Goal: Navigation & Orientation: Find specific page/section

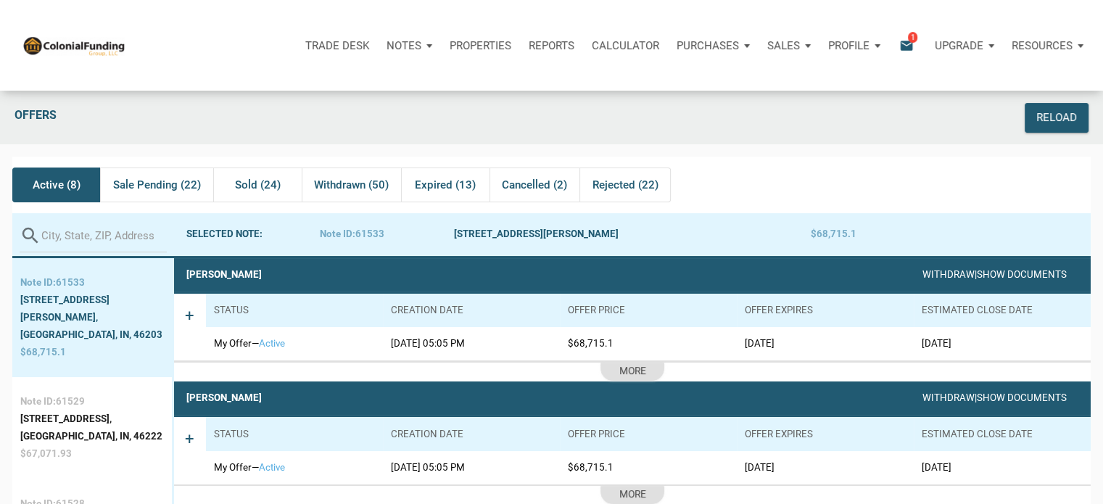
click at [413, 49] on p "Notes" at bounding box center [404, 45] width 35 height 13
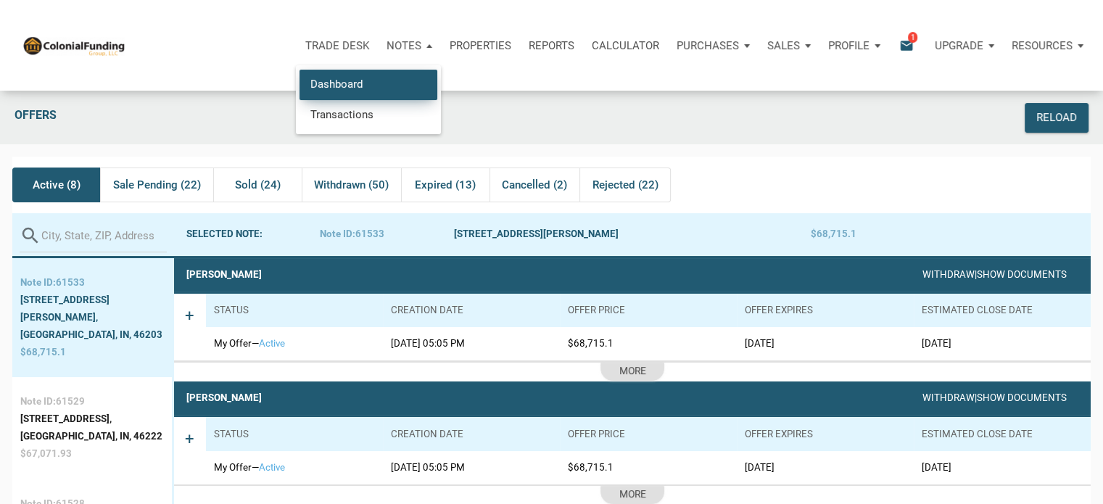
click at [347, 75] on link "Dashboard" at bounding box center [369, 85] width 138 height 30
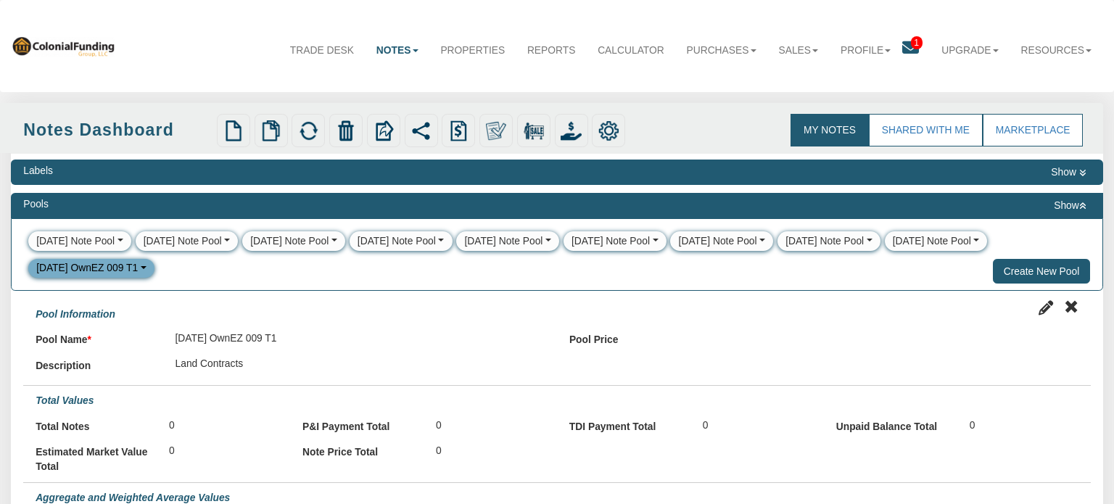
select select
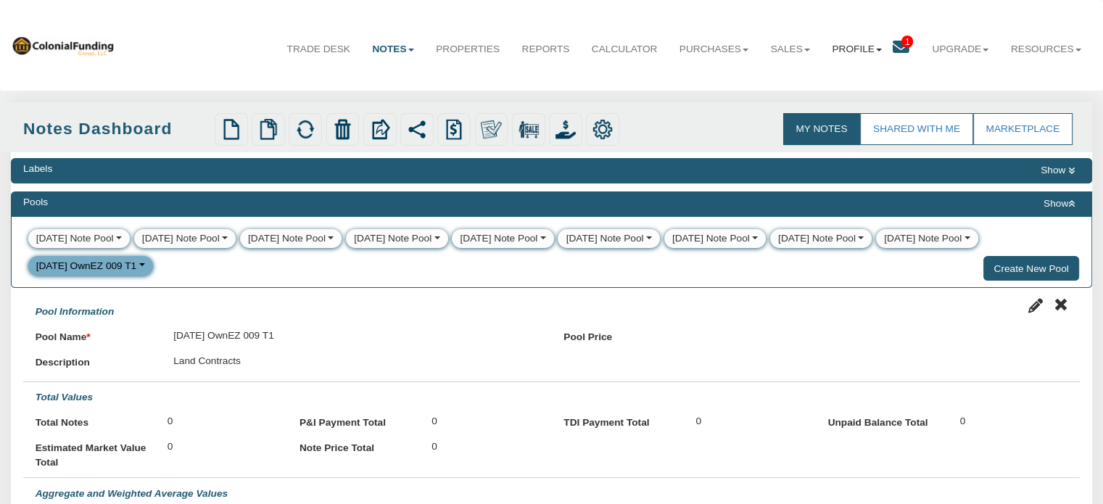
click at [826, 51] on link "Profile" at bounding box center [857, 49] width 72 height 36
click at [830, 83] on link "Settings" at bounding box center [857, 82] width 128 height 19
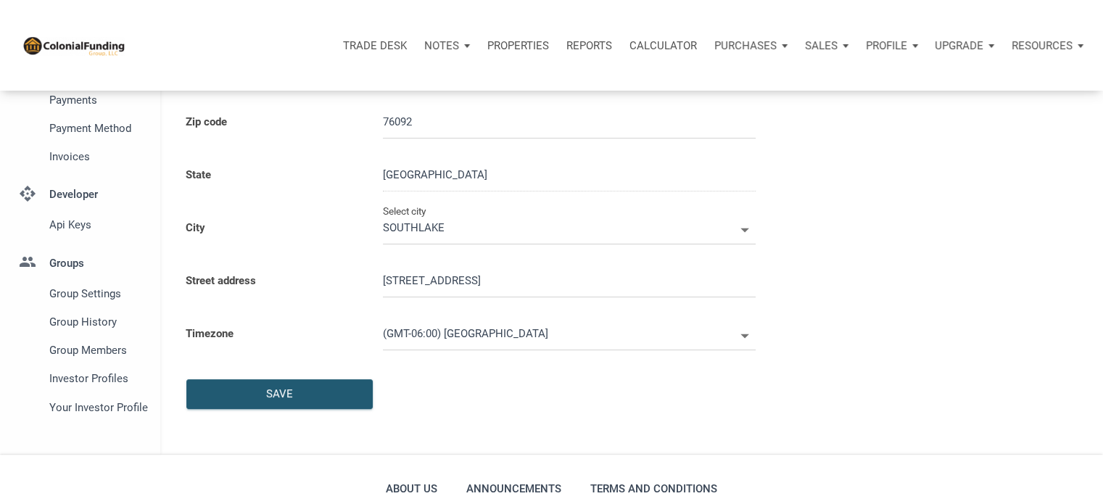
type input "0000000"
select select
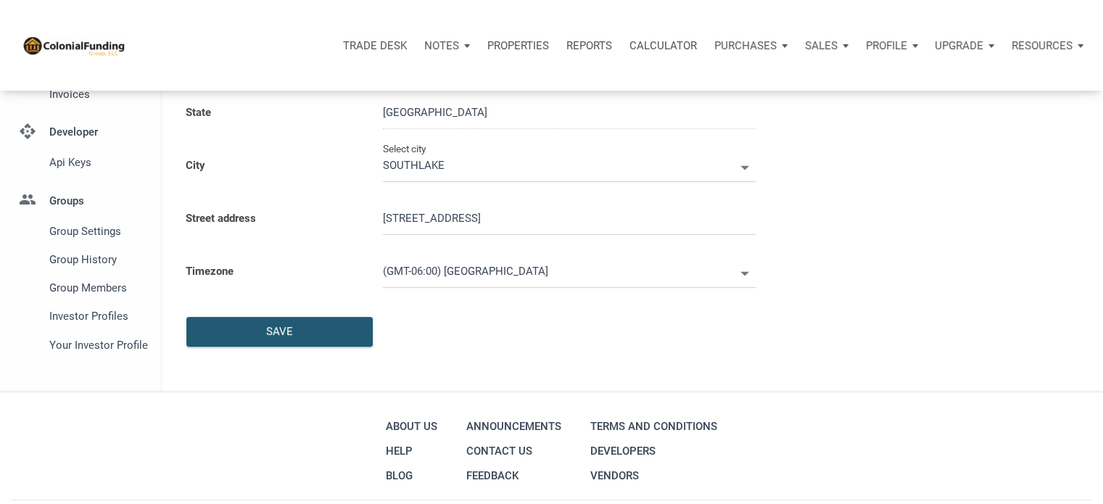
scroll to position [320, 0]
click at [82, 320] on span "Investor Profiles" at bounding box center [96, 317] width 94 height 17
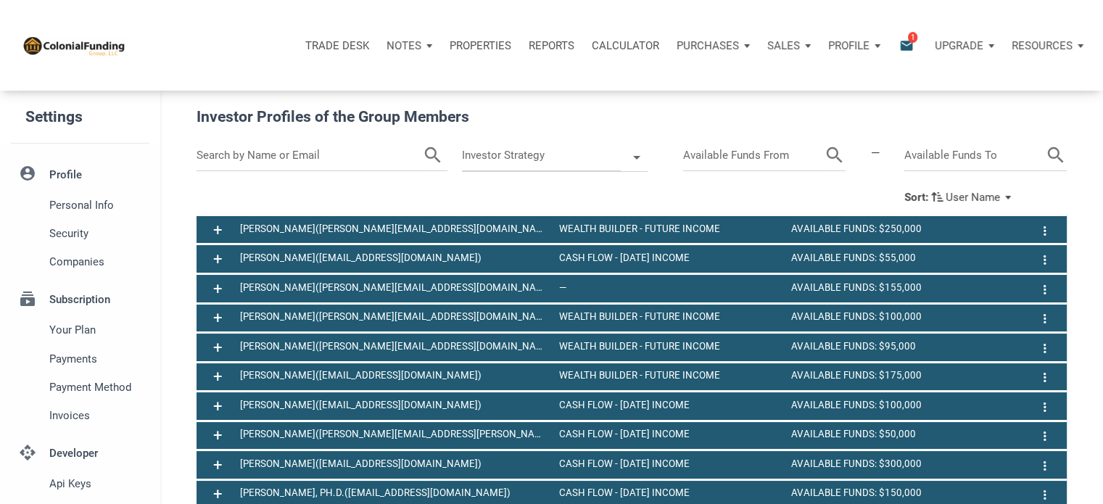
click at [311, 160] on input "text" at bounding box center [310, 155] width 226 height 31
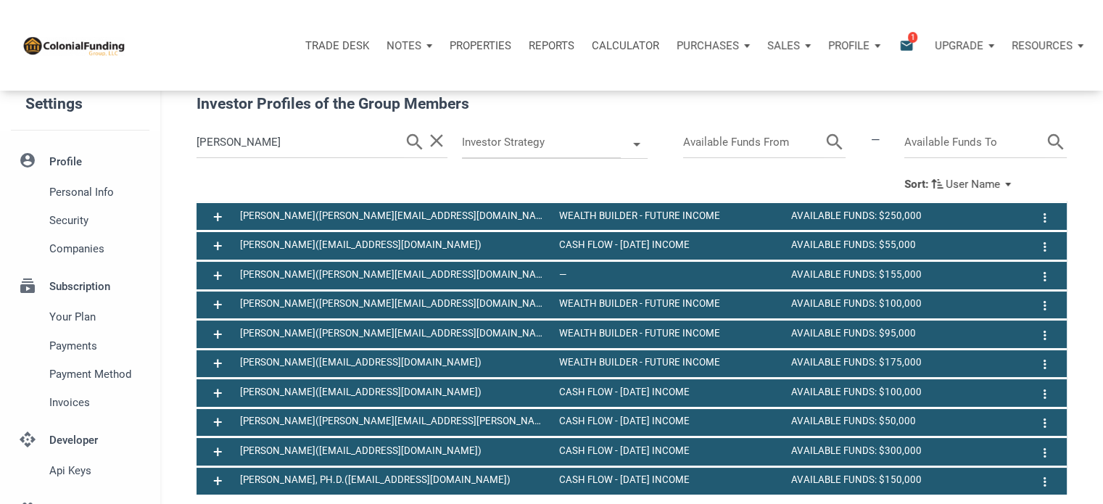
scroll to position [7, 0]
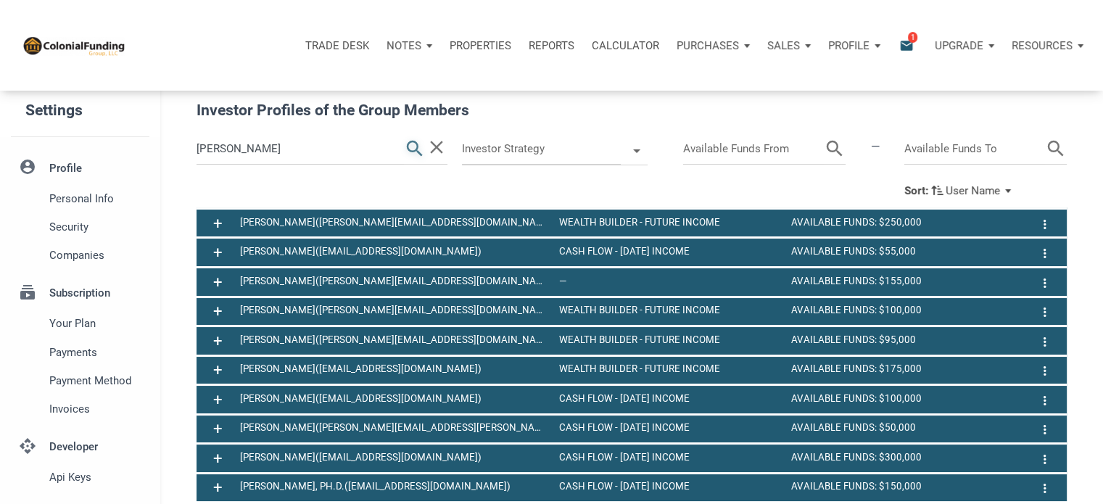
type input "fleming"
click at [412, 144] on icon "search" at bounding box center [415, 148] width 22 height 31
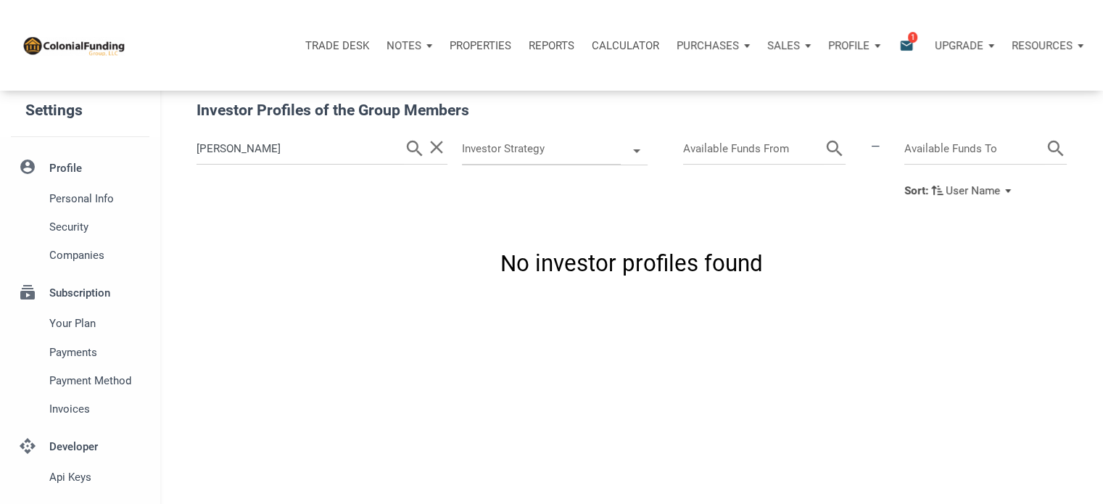
drag, startPoint x: 241, startPoint y: 150, endPoint x: 152, endPoint y: 134, distance: 89.9
click at [152, 134] on div "Settings account_circle Profile Personal Info Security Companies subscriptions …" at bounding box center [551, 379] width 1103 height 590
click at [400, 44] on p "Notes" at bounding box center [404, 45] width 35 height 13
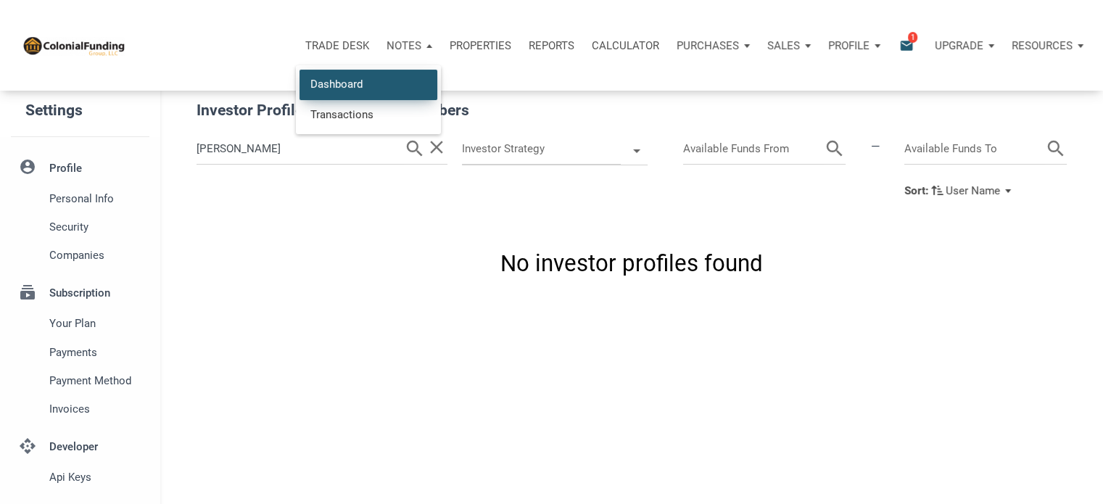
click at [358, 83] on link "Dashboard" at bounding box center [369, 85] width 138 height 30
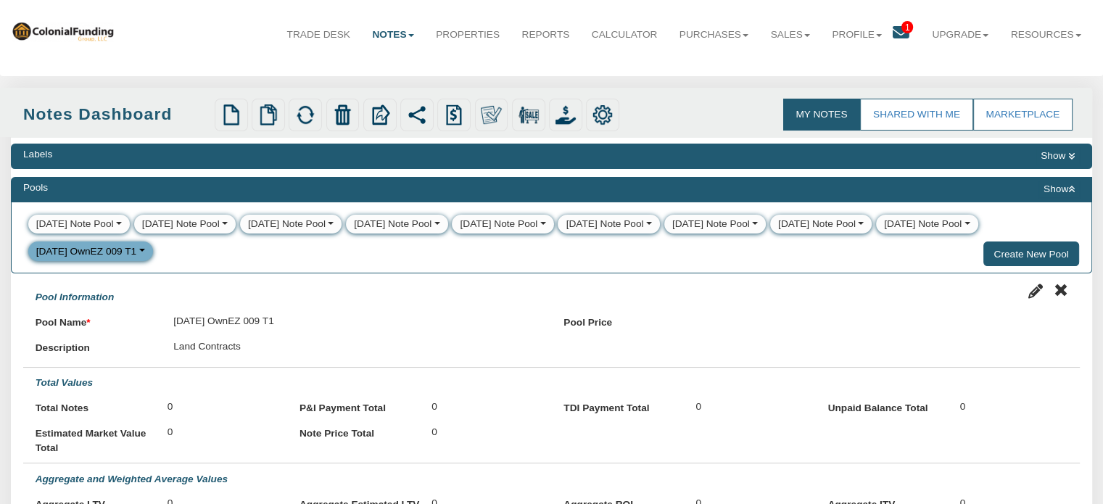
scroll to position [12, 0]
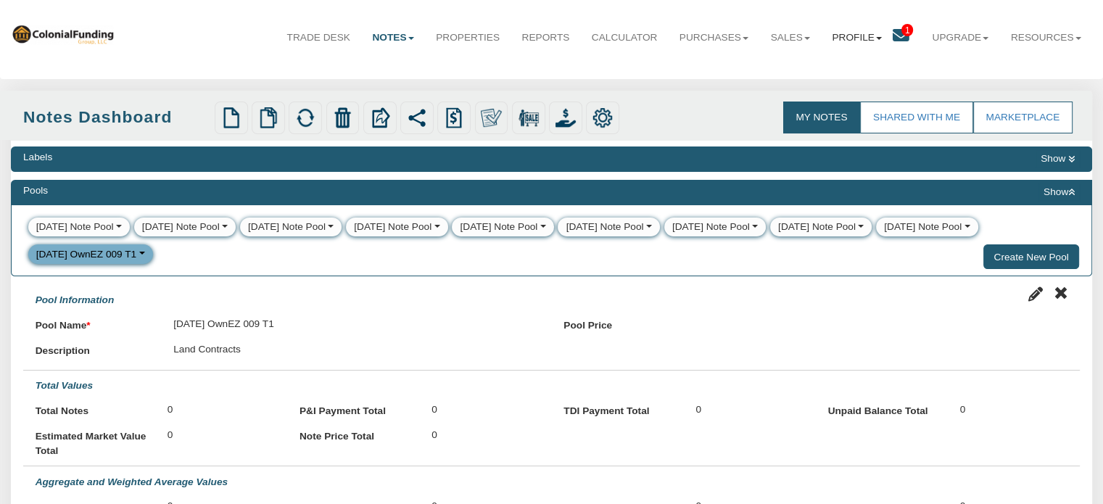
click at [843, 37] on link "Profile" at bounding box center [857, 38] width 72 height 36
click at [828, 70] on link "Settings" at bounding box center [857, 71] width 128 height 19
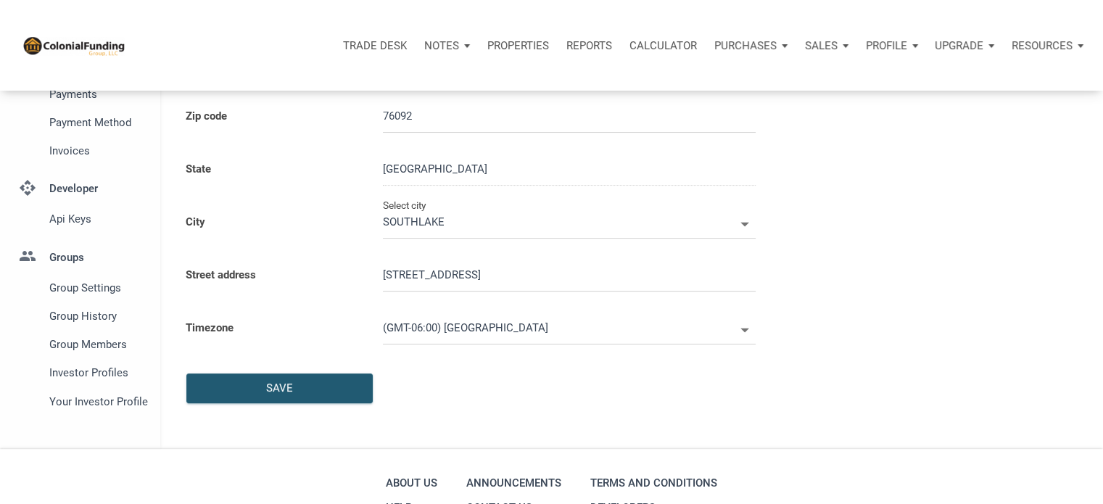
scroll to position [277, 0]
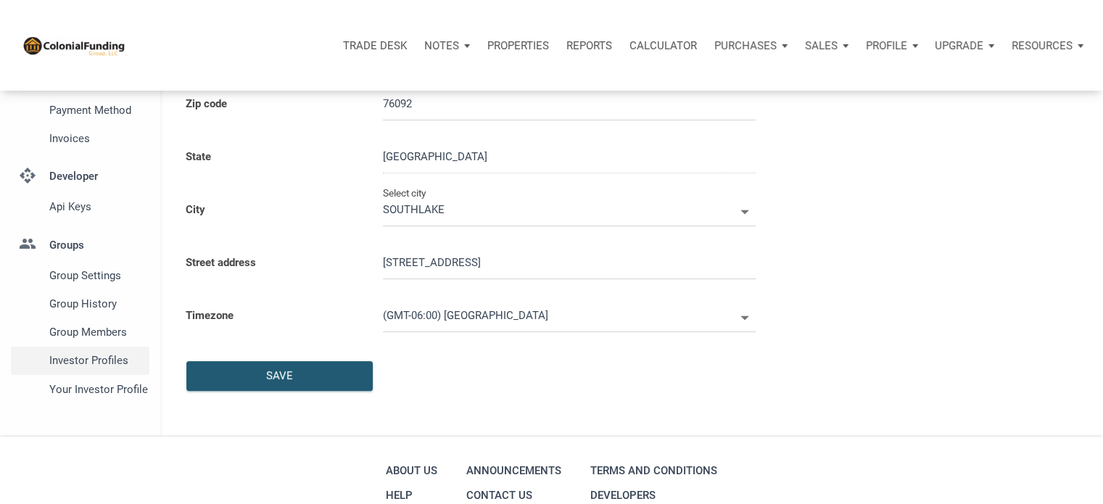
type input "0000000"
select select
click at [94, 364] on span "Investor Profiles" at bounding box center [96, 360] width 94 height 17
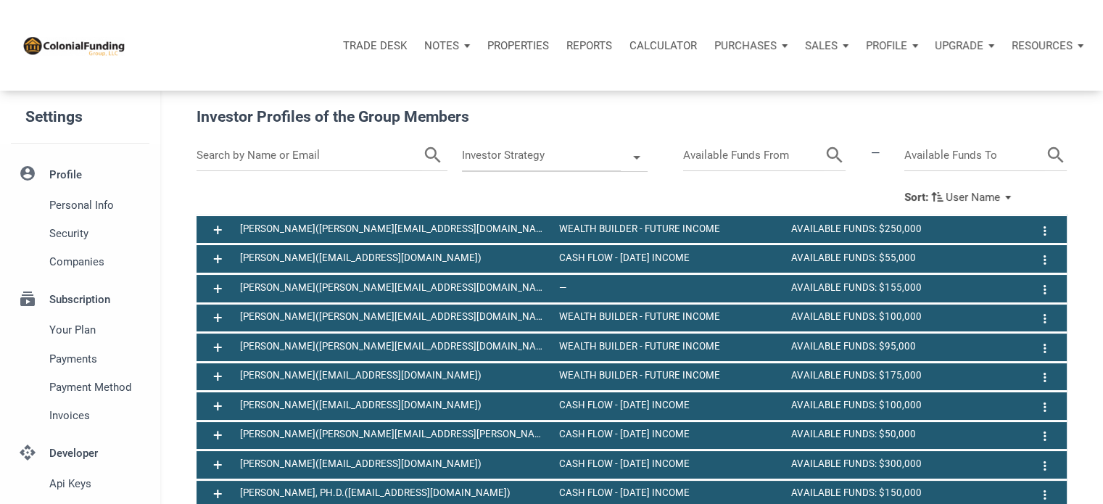
click at [304, 154] on input "text" at bounding box center [310, 155] width 226 height 31
click at [291, 157] on input "text" at bounding box center [310, 155] width 226 height 31
